Goal: Information Seeking & Learning: Learn about a topic

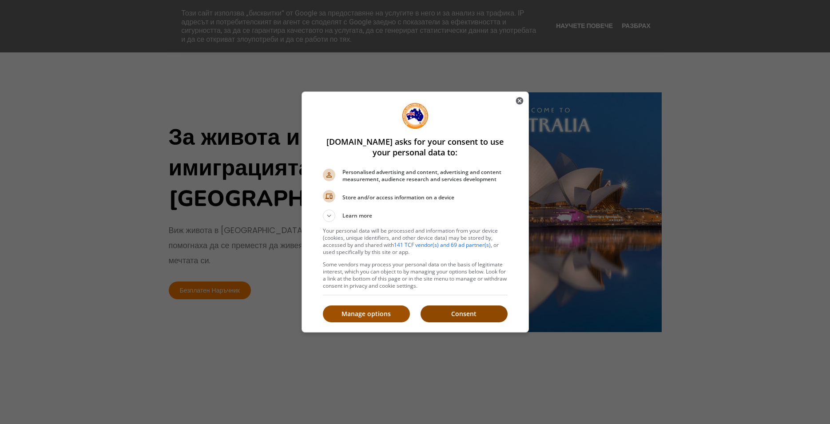
click at [453, 315] on p "Consent" at bounding box center [464, 314] width 87 height 9
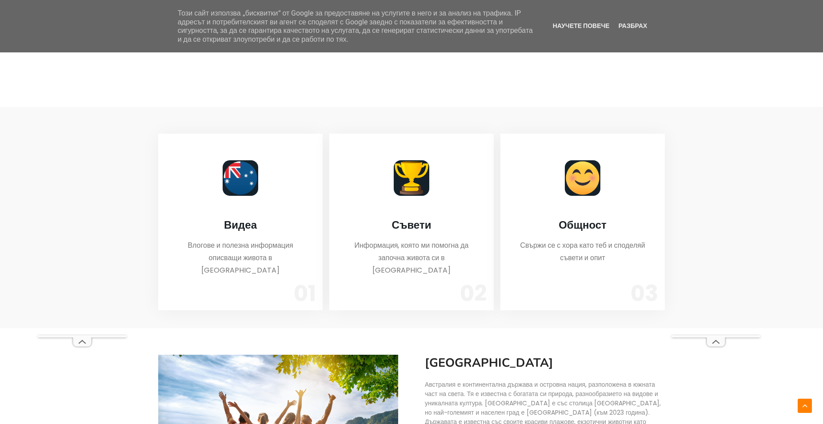
scroll to position [499, 0]
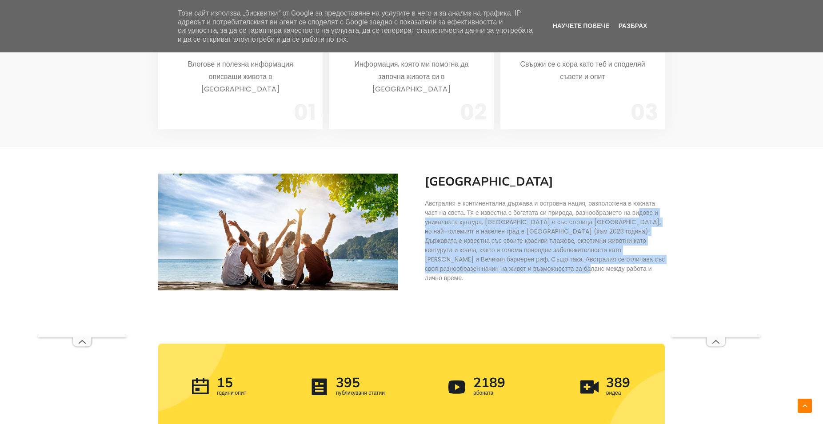
drag, startPoint x: 637, startPoint y: 202, endPoint x: 651, endPoint y: 255, distance: 54.1
click at [653, 255] on p "Австралия е континентална държава и островна нация, разположена в южната част н…" at bounding box center [545, 241] width 240 height 84
click at [514, 258] on p "Австралия е континентална държава и островна нация, разположена в южната част н…" at bounding box center [545, 241] width 240 height 84
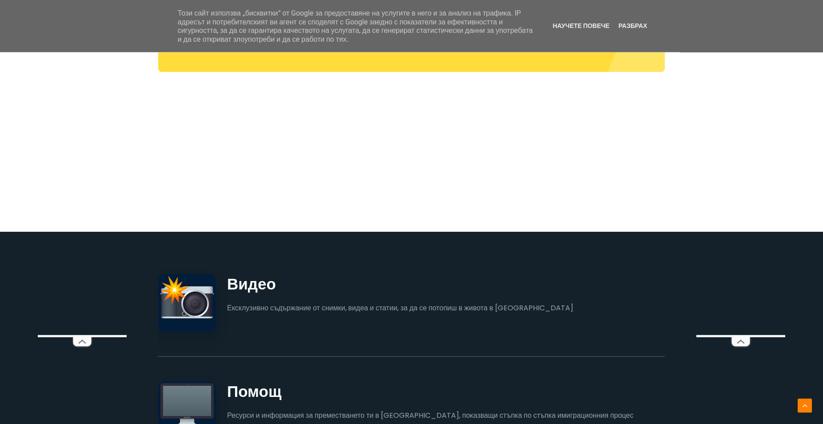
scroll to position [952, 0]
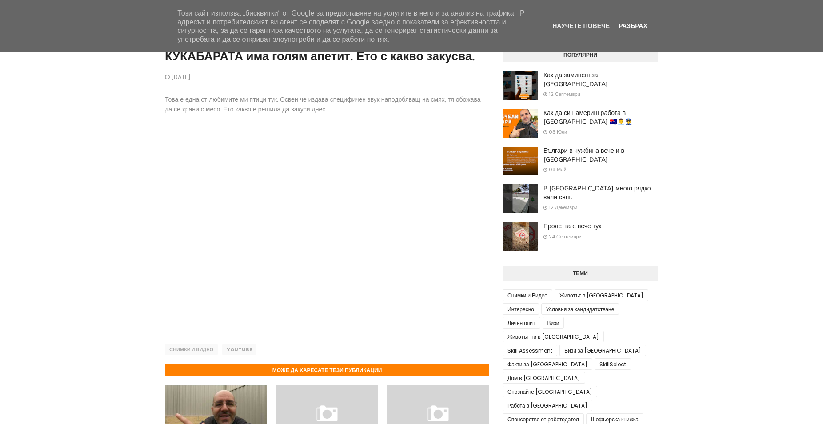
click at [634, 25] on link "Разбрах" at bounding box center [633, 25] width 34 height 7
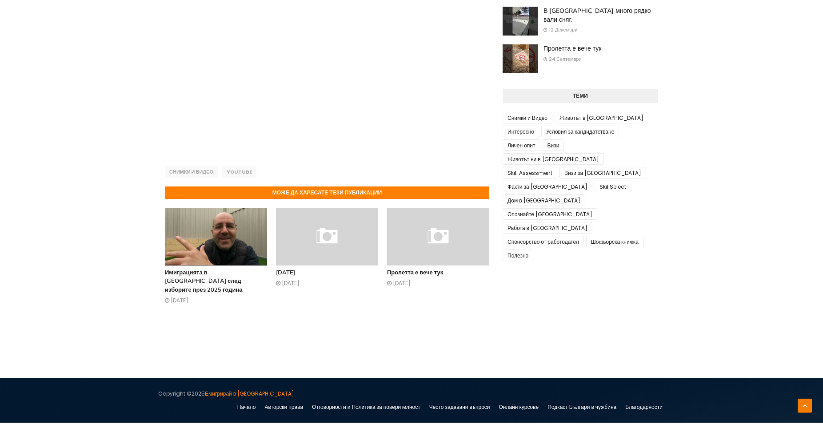
scroll to position [181, 0]
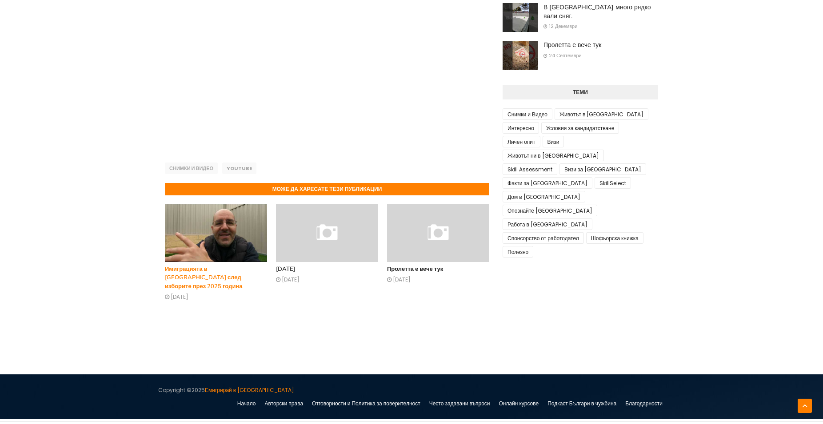
click at [236, 238] on img at bounding box center [216, 233] width 102 height 58
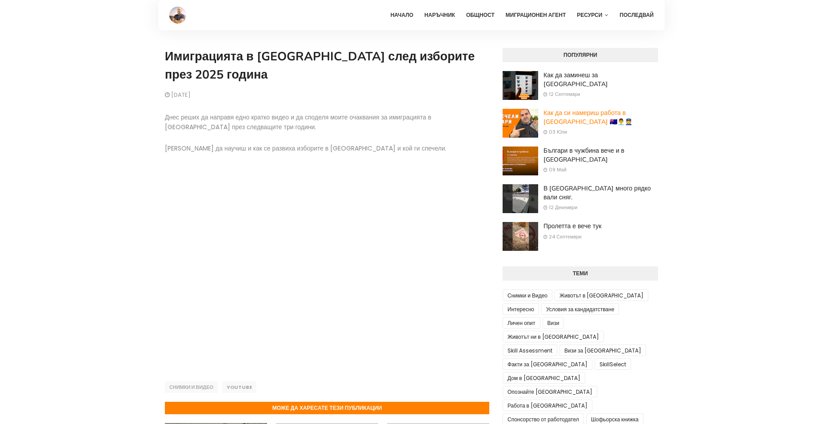
click at [559, 113] on link "Как да си намериш работа в [GEOGRAPHIC_DATA] 🇦🇺👨‍💼👮" at bounding box center [600, 117] width 115 height 17
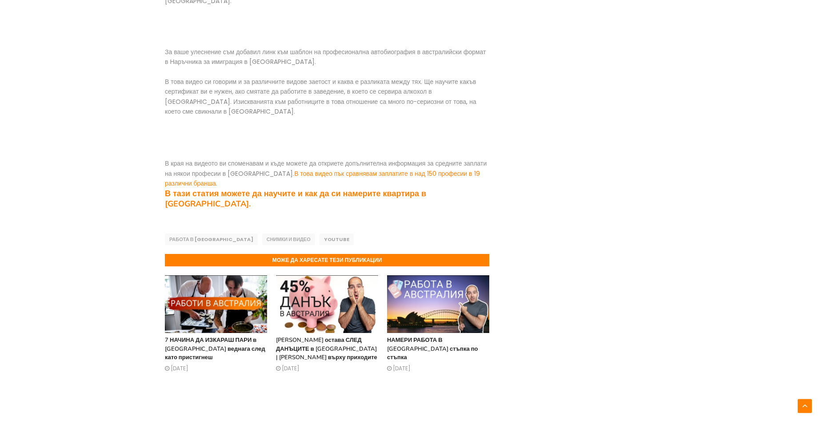
scroll to position [453, 0]
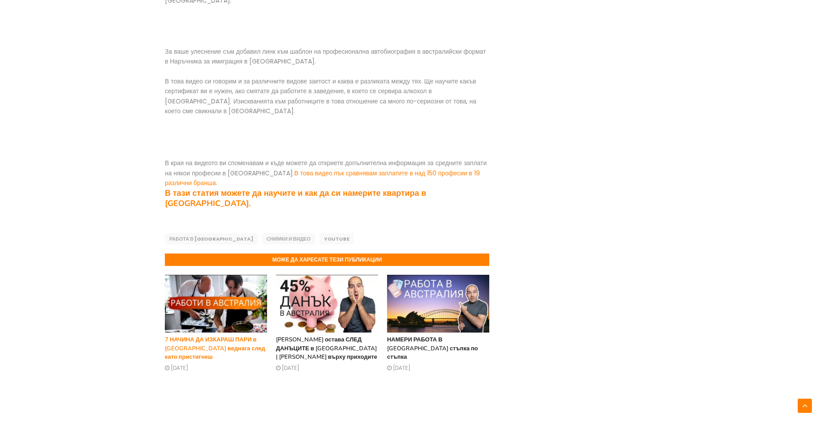
click at [231, 336] on link "7 НАЧИНА ДА ИЗКАРАШ ПАРИ в Австралия веднага след като пристигнеш" at bounding box center [215, 348] width 100 height 25
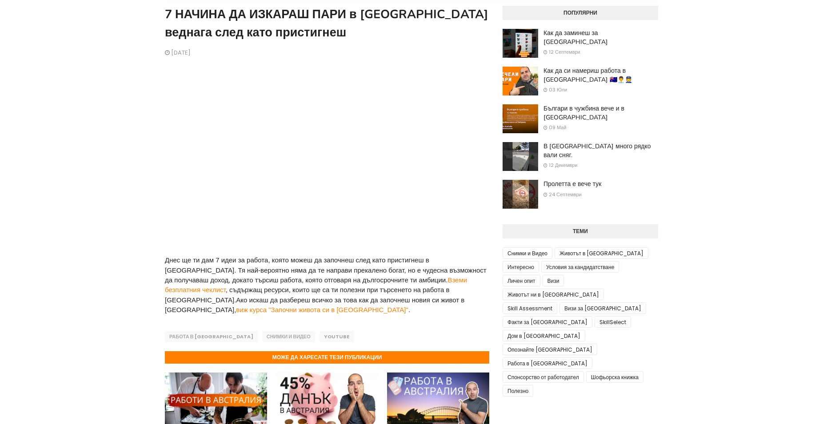
scroll to position [136, 0]
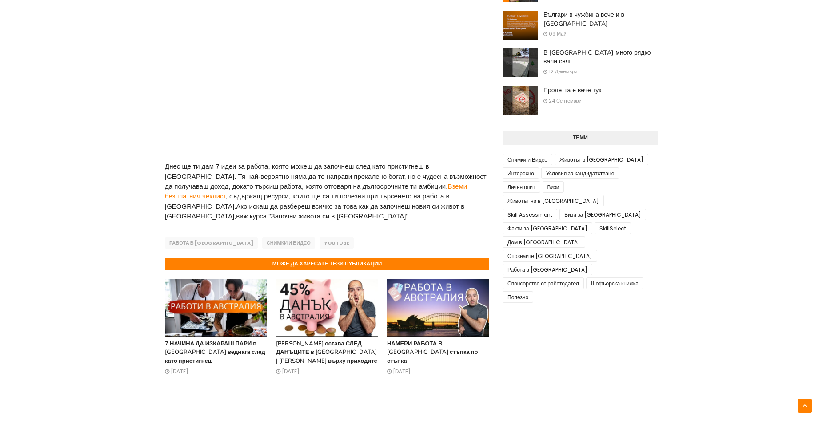
click at [408, 220] on link "виж курса "Започни живота си в Австралия"" at bounding box center [322, 216] width 172 height 8
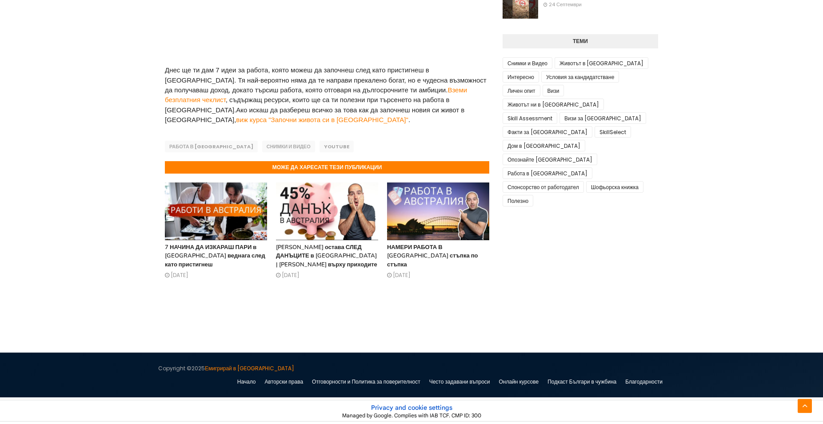
scroll to position [255, 0]
click at [328, 246] on link "Колко остава СЛЕД ДАНЪЦИТЕ в АВСТРАЛИЯ | Данък върху приходите" at bounding box center [326, 255] width 101 height 25
